Goal: Task Accomplishment & Management: Use online tool/utility

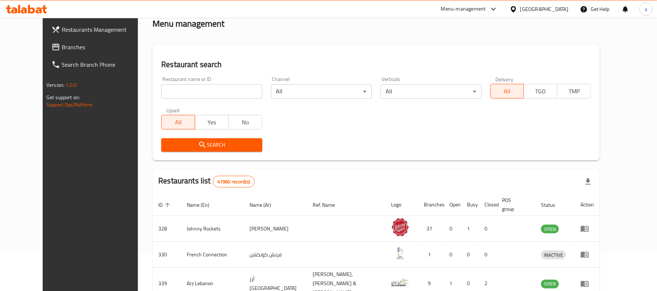
scroll to position [48, 0]
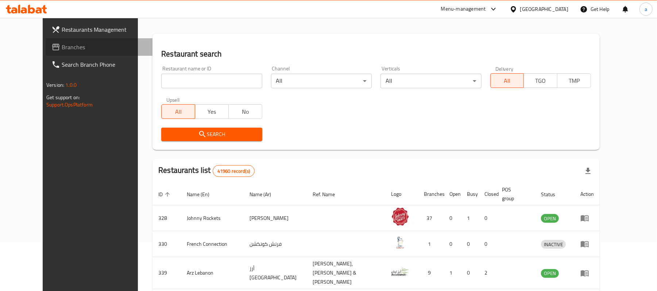
click at [63, 45] on span "Branches" at bounding box center [104, 47] width 85 height 9
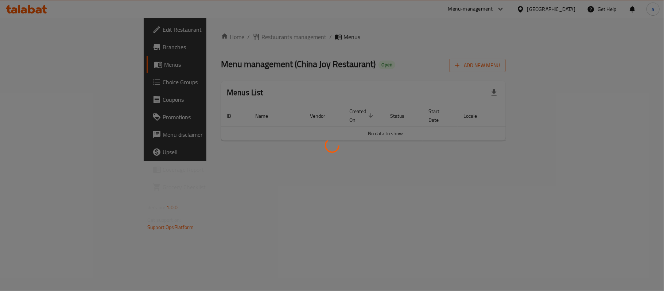
click at [372, 43] on div at bounding box center [332, 145] width 664 height 291
click at [424, 70] on div at bounding box center [332, 145] width 664 height 291
click at [202, 37] on div at bounding box center [332, 145] width 664 height 291
click at [190, 34] on div at bounding box center [332, 145] width 664 height 291
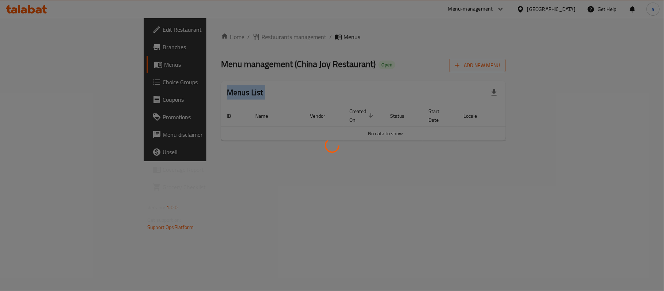
click at [190, 34] on div at bounding box center [332, 145] width 664 height 291
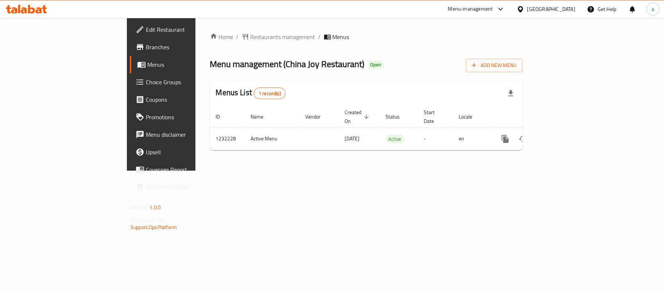
click at [268, 52] on div "Home / Restaurants management / Menus Menu management ( China Joy Restaurant ) …" at bounding box center [366, 94] width 312 height 124
click at [250, 35] on span "Restaurants management" at bounding box center [282, 36] width 65 height 9
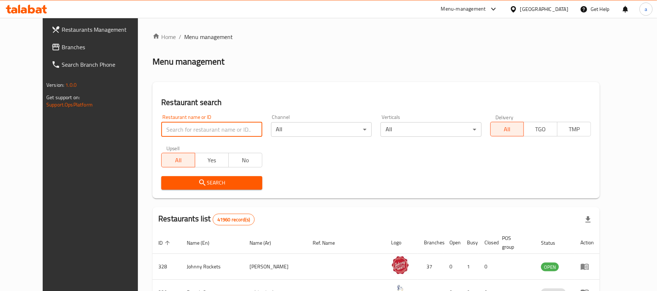
click at [190, 132] on input "search" at bounding box center [211, 129] width 101 height 15
paste input "677690"
type input "677690"
click at [172, 178] on span "Search" at bounding box center [211, 182] width 89 height 9
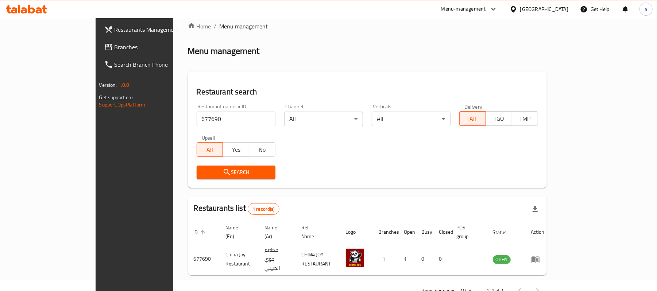
scroll to position [20, 0]
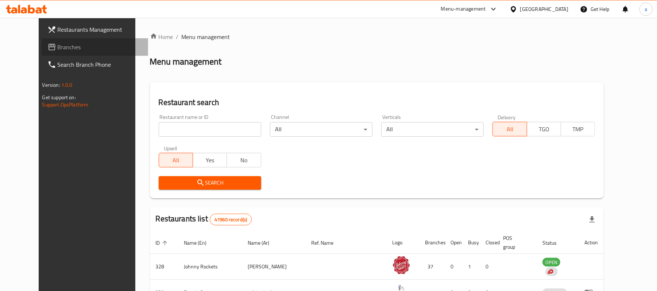
click at [58, 48] on span "Branches" at bounding box center [100, 47] width 85 height 9
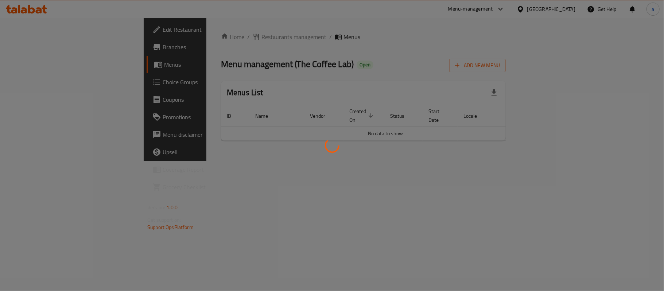
click at [413, 56] on div at bounding box center [332, 145] width 664 height 291
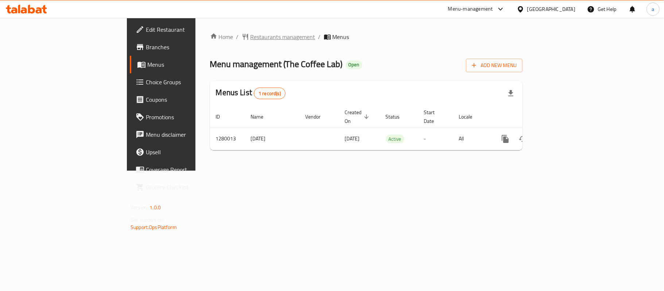
click at [250, 38] on span "Restaurants management" at bounding box center [282, 36] width 65 height 9
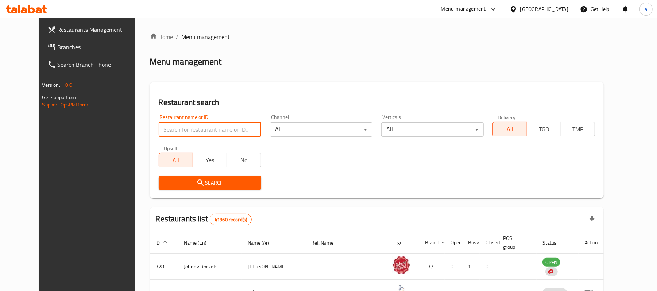
click at [203, 131] on input "search" at bounding box center [210, 129] width 102 height 15
paste input "693591"
type input "693591"
click at [205, 187] on span "Search" at bounding box center [209, 182] width 91 height 9
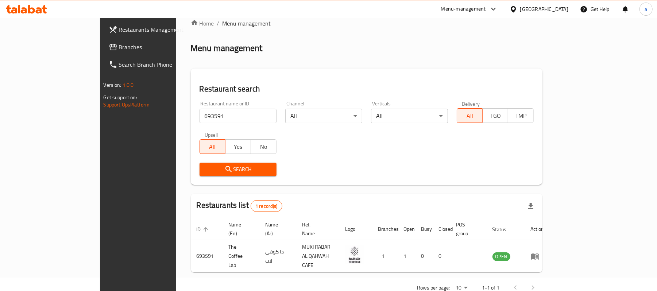
scroll to position [20, 0]
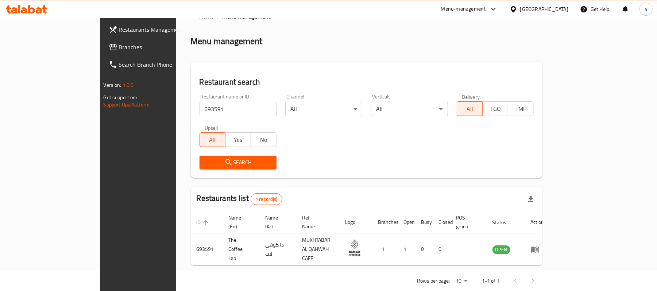
click at [119, 50] on span "Branches" at bounding box center [161, 47] width 85 height 9
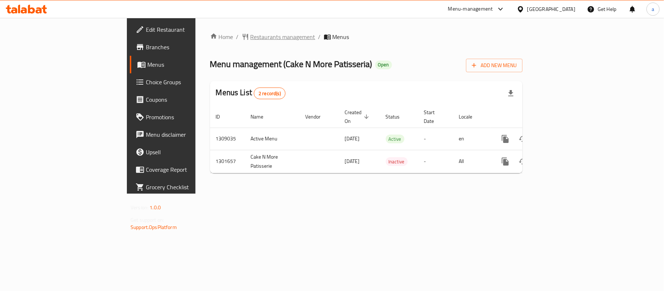
click at [250, 38] on span "Restaurants management" at bounding box center [282, 36] width 65 height 9
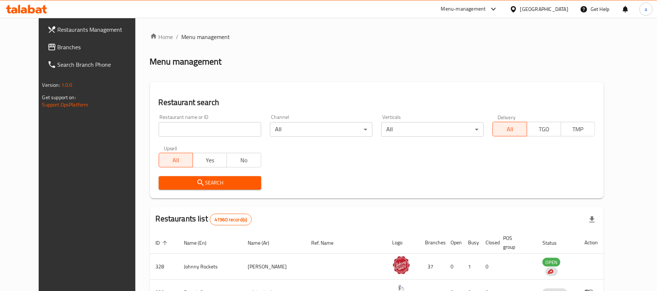
click at [180, 128] on input "search" at bounding box center [210, 129] width 102 height 15
paste input "702119"
type input "702119"
click at [168, 180] on span "Search" at bounding box center [209, 182] width 91 height 9
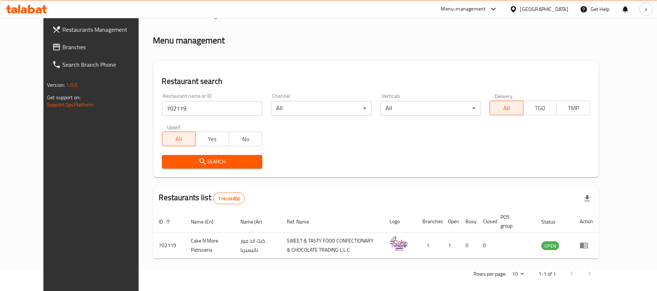
scroll to position [28, 0]
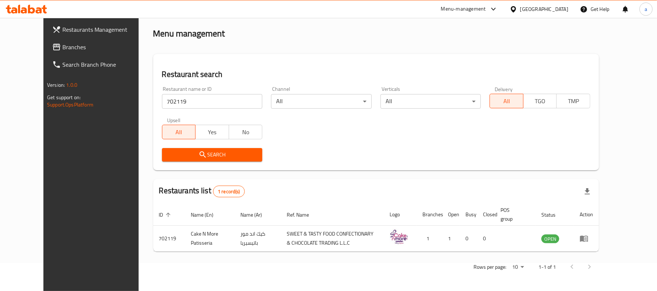
click at [62, 43] on span "Branches" at bounding box center [104, 47] width 85 height 9
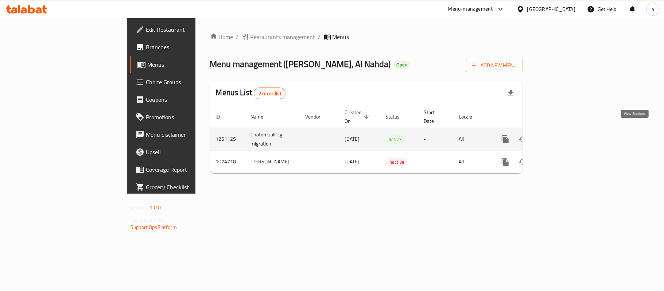
click at [561, 136] on icon "enhanced table" at bounding box center [557, 139] width 7 height 7
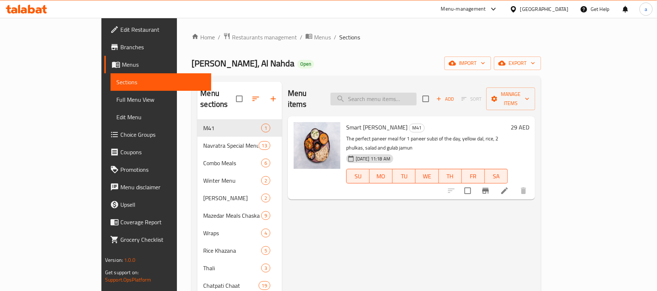
click at [383, 94] on input "search" at bounding box center [373, 99] width 86 height 13
paste input "CHoice OF Jalebi:"
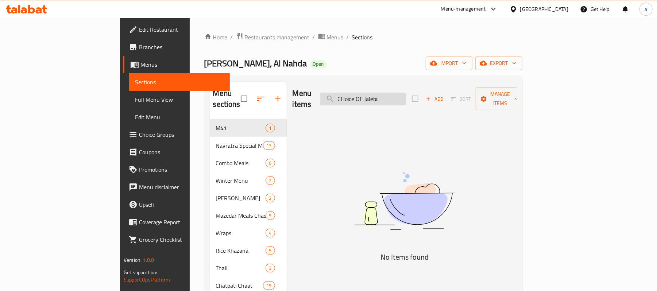
click at [388, 93] on input "CHoice OF Jalebi:" at bounding box center [363, 99] width 86 height 13
click at [406, 97] on input "Choice OF Jalebi:" at bounding box center [363, 99] width 86 height 13
type input "Choice OF Jalebi"
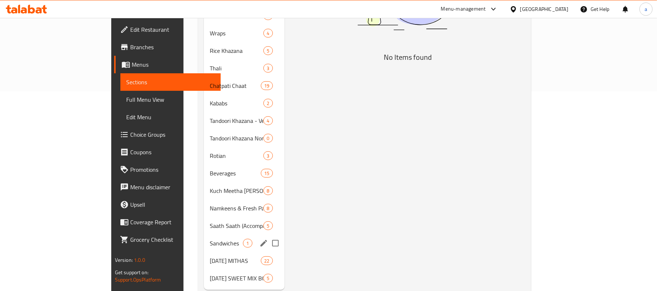
scroll to position [209, 0]
